Goal: Task Accomplishment & Management: Manage account settings

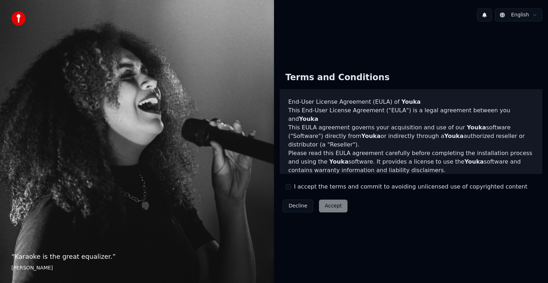
click at [5, 163] on div "“ Karaoke is the great equalizer. ” [PERSON_NAME]" at bounding box center [137, 141] width 274 height 283
click at [288, 190] on button "I accept the terms and commit to avoiding unlicensed use of copyrighted content" at bounding box center [289, 187] width 6 height 6
click at [332, 208] on button "Accept" at bounding box center [333, 206] width 29 height 13
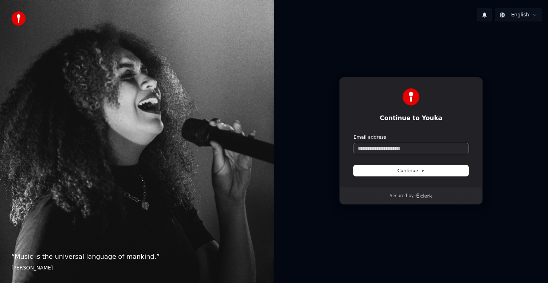
click at [382, 149] on input "Email address" at bounding box center [411, 148] width 115 height 11
click at [380, 150] on input "**********" at bounding box center [411, 148] width 115 height 11
click at [395, 173] on button "Continue" at bounding box center [411, 171] width 115 height 11
type input "**********"
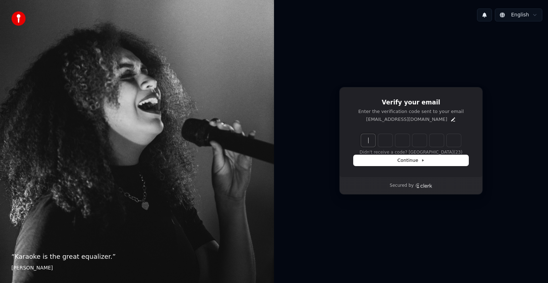
click at [368, 139] on input "Enter verification code" at bounding box center [418, 140] width 114 height 13
type input "******"
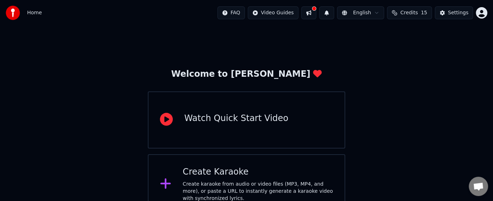
scroll to position [13, 0]
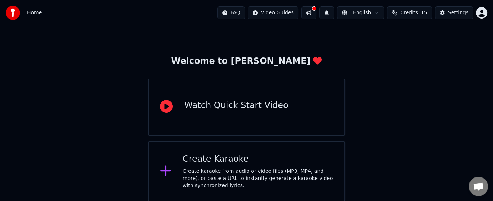
click at [464, 81] on div "Welcome to Youka Watch Quick Start Video Create Karaoke Create karaoke from aud…" at bounding box center [246, 107] width 493 height 188
click at [408, 16] on span "Credits" at bounding box center [408, 12] width 17 height 7
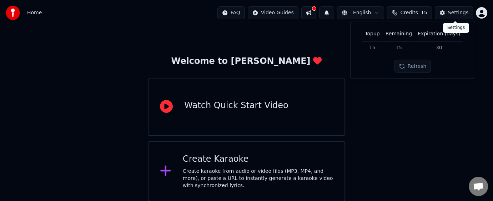
click at [450, 13] on div "Settings" at bounding box center [458, 12] width 20 height 7
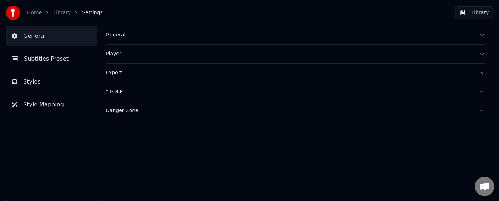
click at [476, 13] on button "Library" at bounding box center [474, 12] width 38 height 13
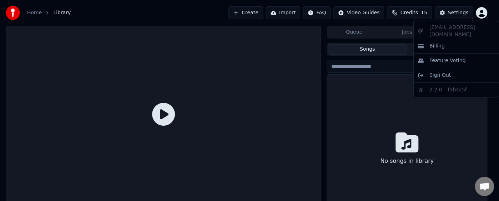
click at [480, 10] on html "Home Library Create Import FAQ Video Guides Credits 15 Settings Queue Jobs Libr…" at bounding box center [249, 100] width 499 height 201
click at [444, 40] on div "Billing" at bounding box center [456, 45] width 82 height 11
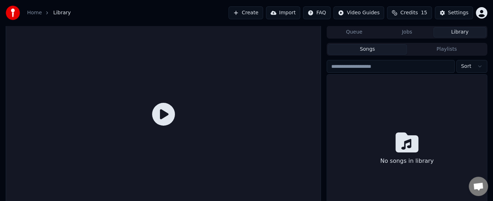
click at [2, 113] on div "Queue Jobs Library Songs Playlists Sort No songs in library" at bounding box center [246, 125] width 493 height 199
